Goal: Task Accomplishment & Management: Use online tool/utility

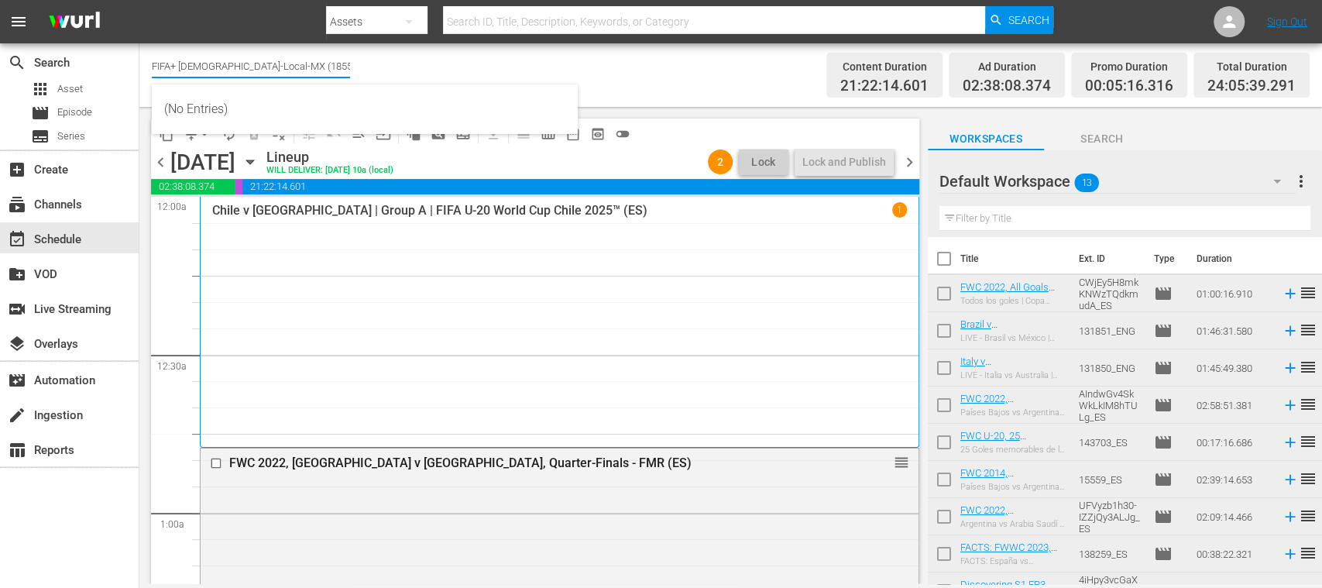
click at [662, 84] on div "Channel Title FIFA+ Spanish-Local-MX (1855) Bulk Remove Gaps & Overlaps" at bounding box center [467, 75] width 631 height 56
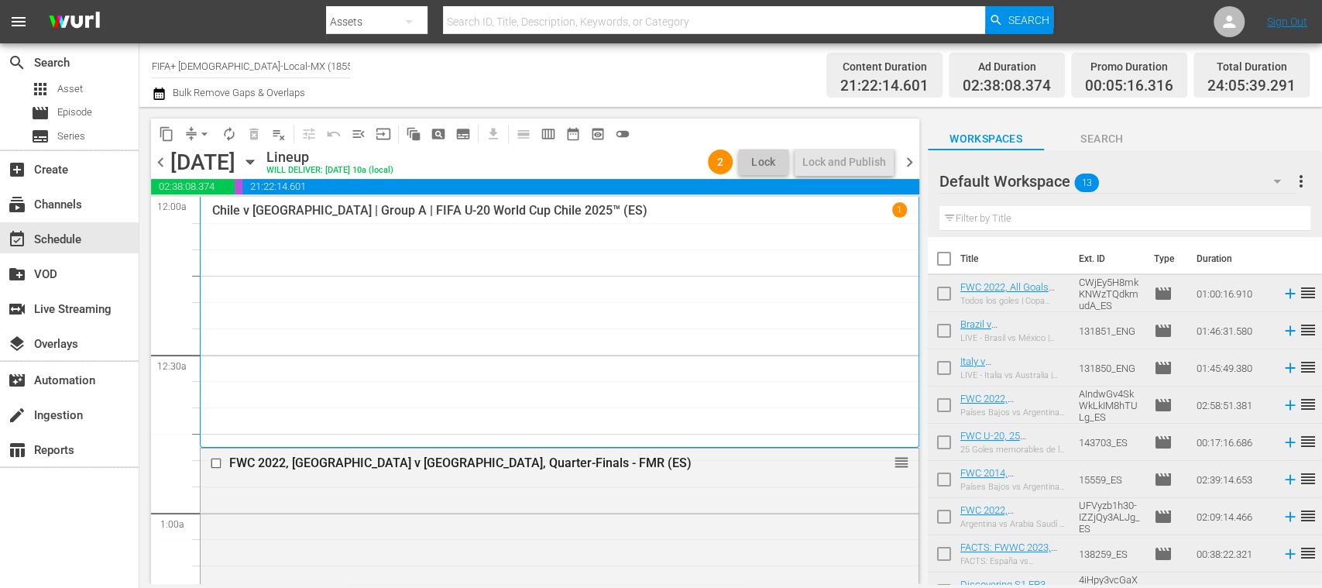
click at [158, 156] on span "chevron_left" at bounding box center [160, 162] width 19 height 19
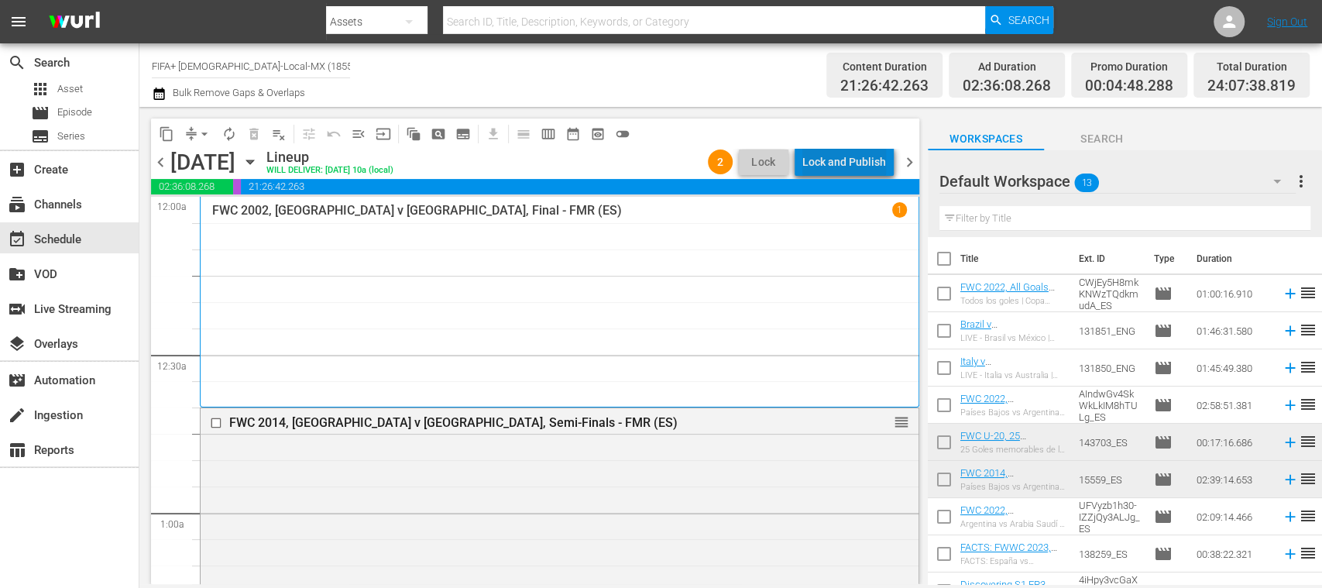
click at [861, 163] on div "Lock and Publish" at bounding box center [845, 162] width 84 height 28
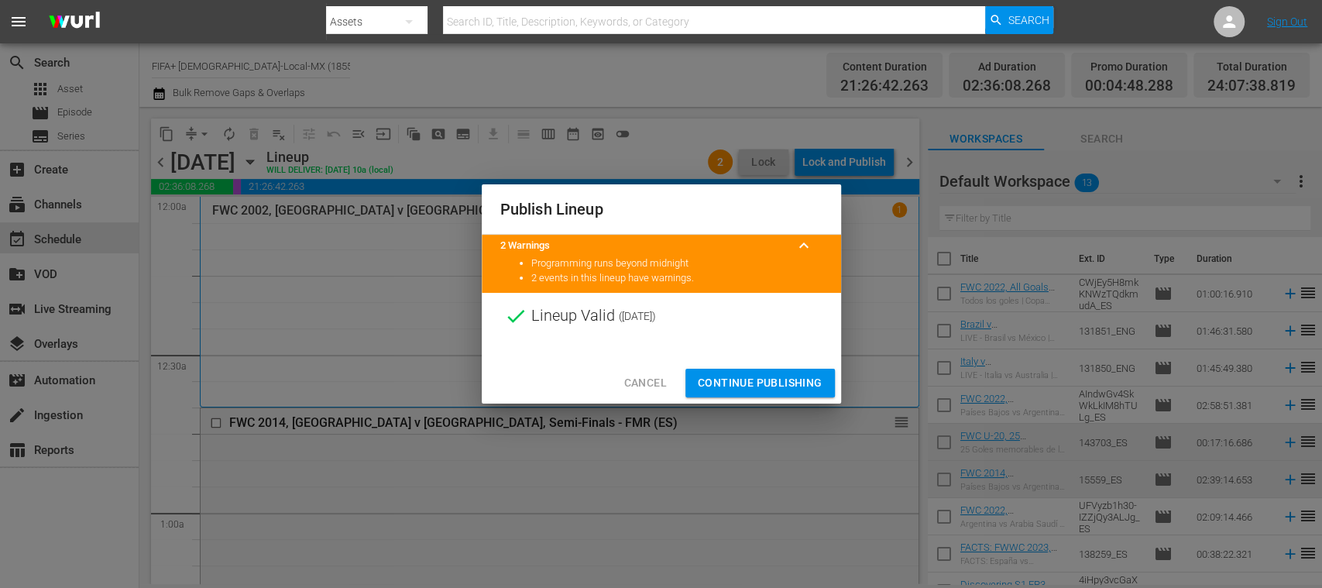
click at [785, 377] on span "Continue Publishing" at bounding box center [760, 382] width 125 height 19
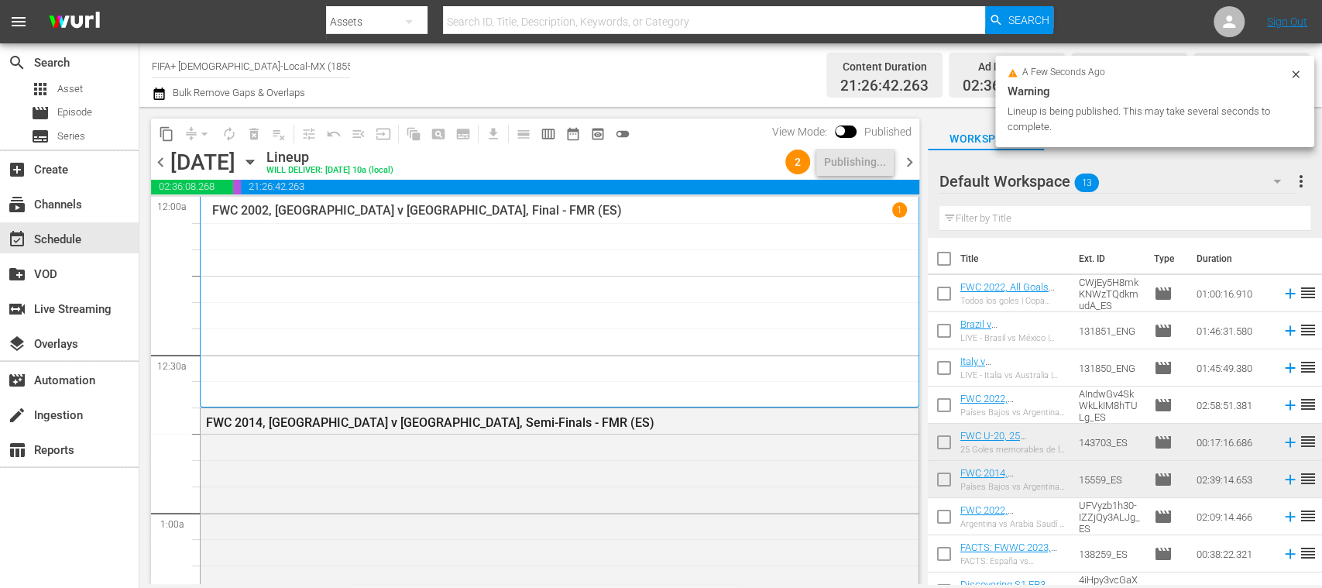
click at [906, 160] on span "chevron_right" at bounding box center [909, 162] width 19 height 19
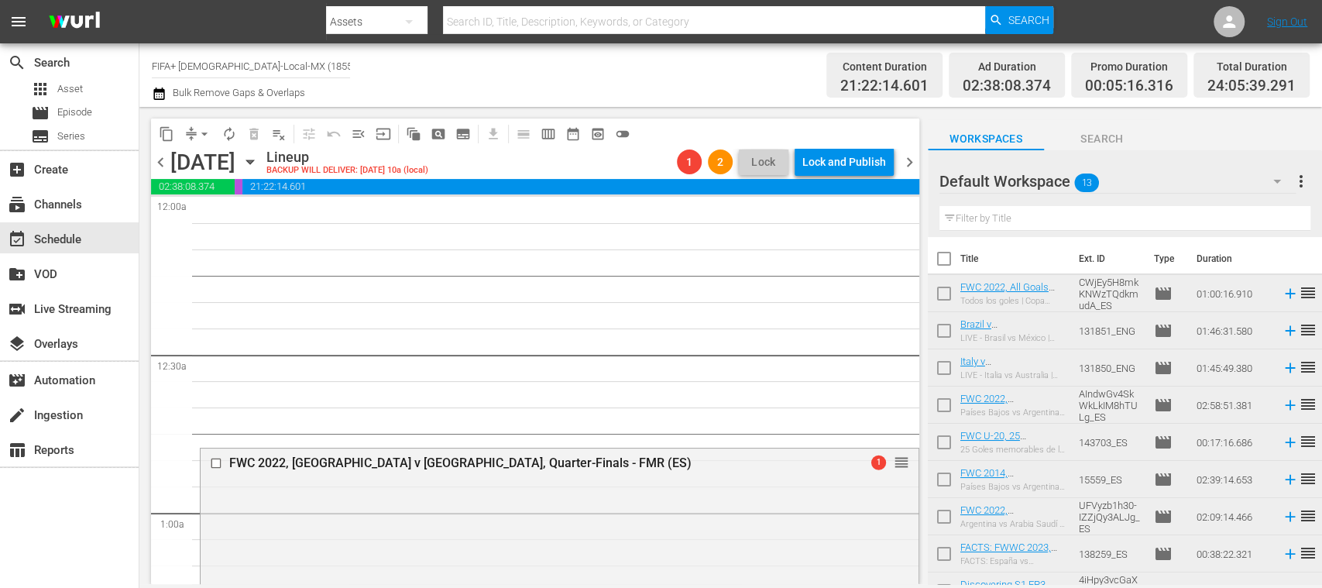
click at [160, 166] on span "chevron_left" at bounding box center [160, 162] width 19 height 19
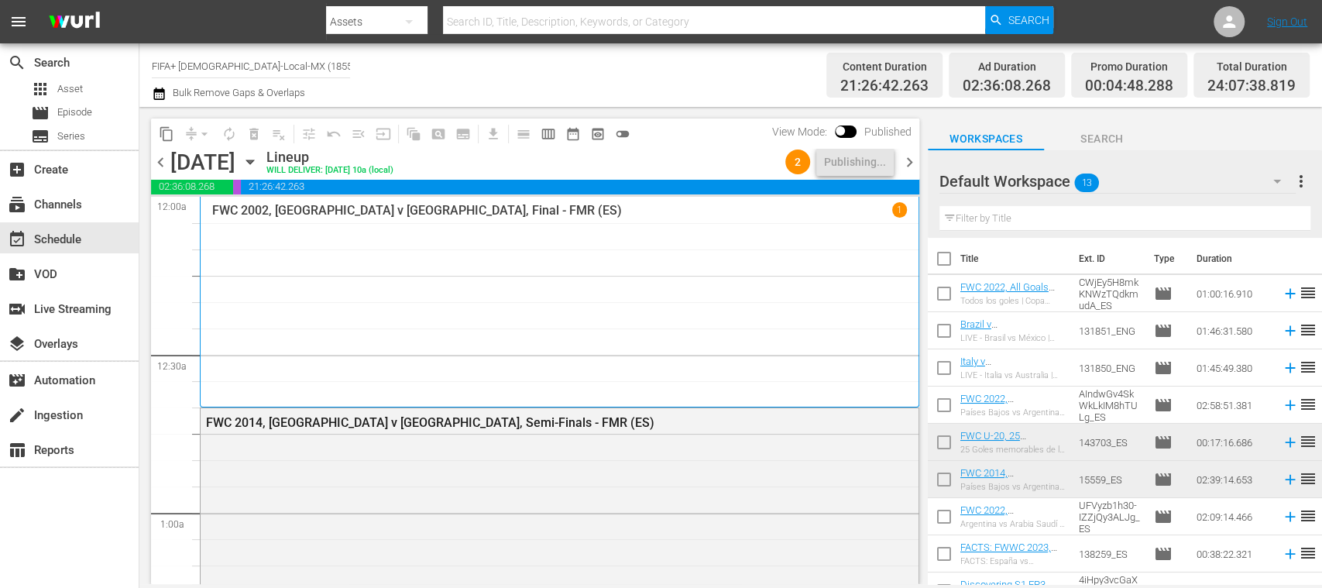
click at [911, 163] on span "chevron_right" at bounding box center [909, 162] width 19 height 19
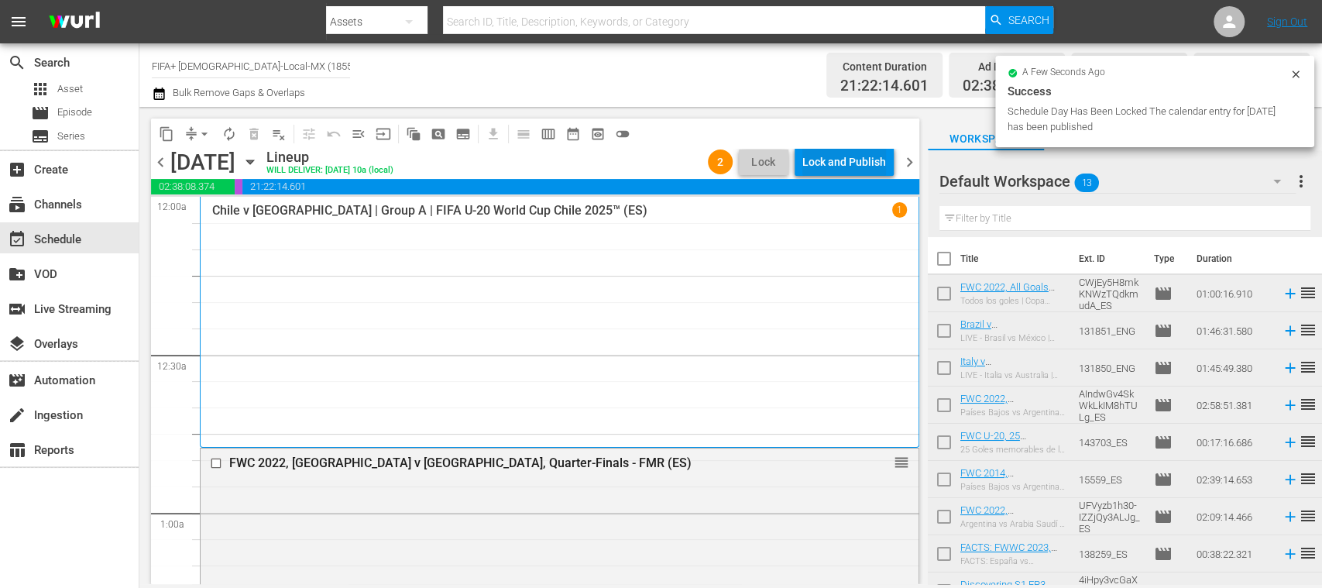
click at [856, 163] on div "Lock and Publish" at bounding box center [845, 162] width 84 height 28
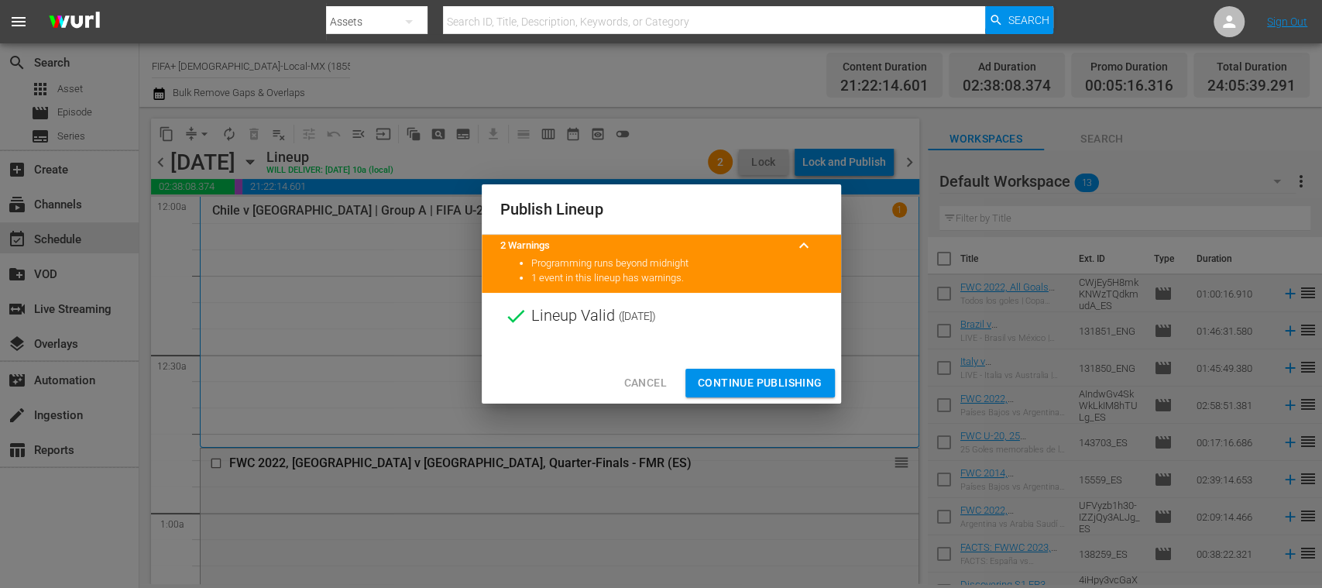
click at [777, 375] on span "Continue Publishing" at bounding box center [760, 382] width 125 height 19
